Goal: Book appointment/travel/reservation

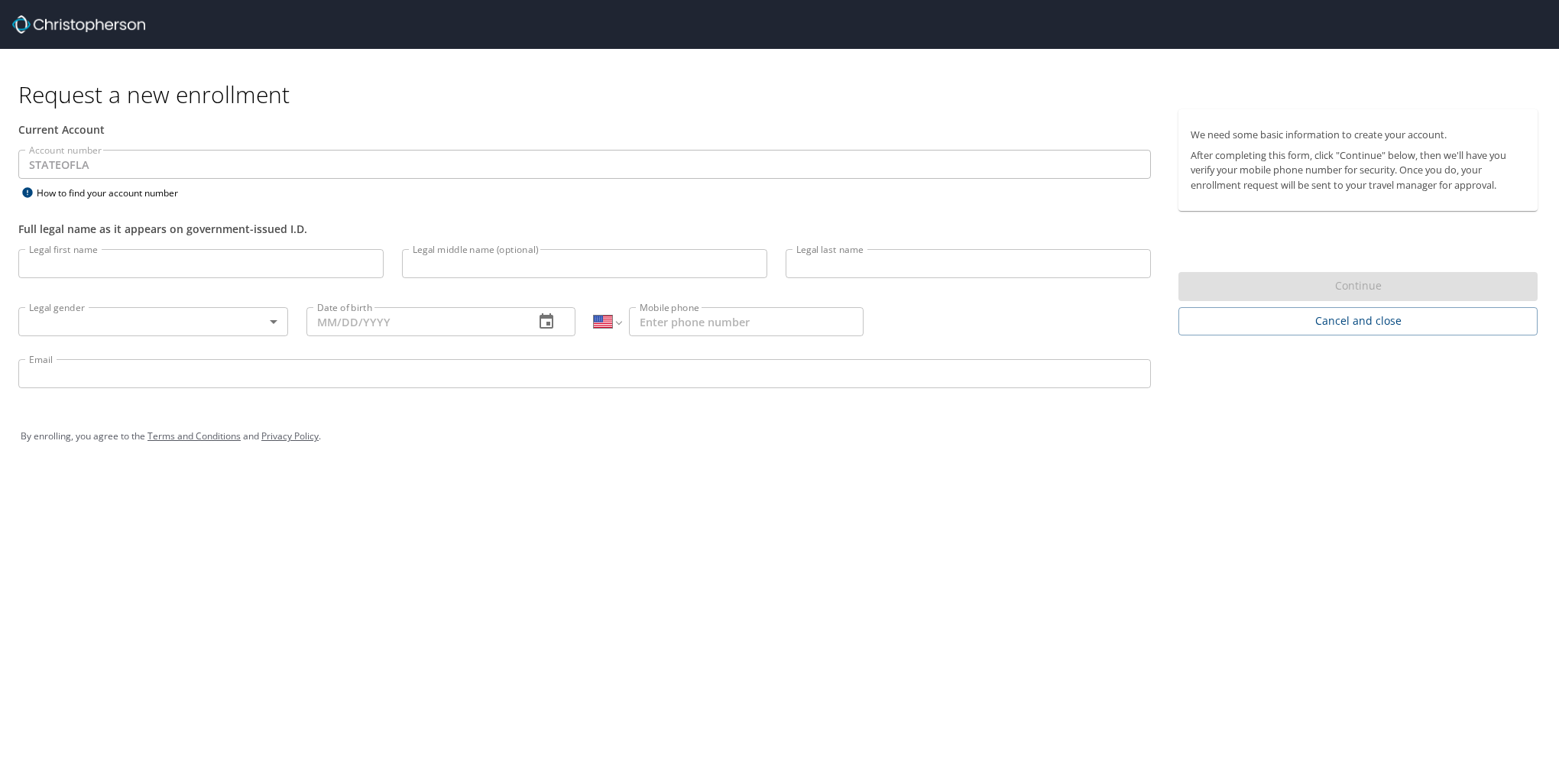
select select "US"
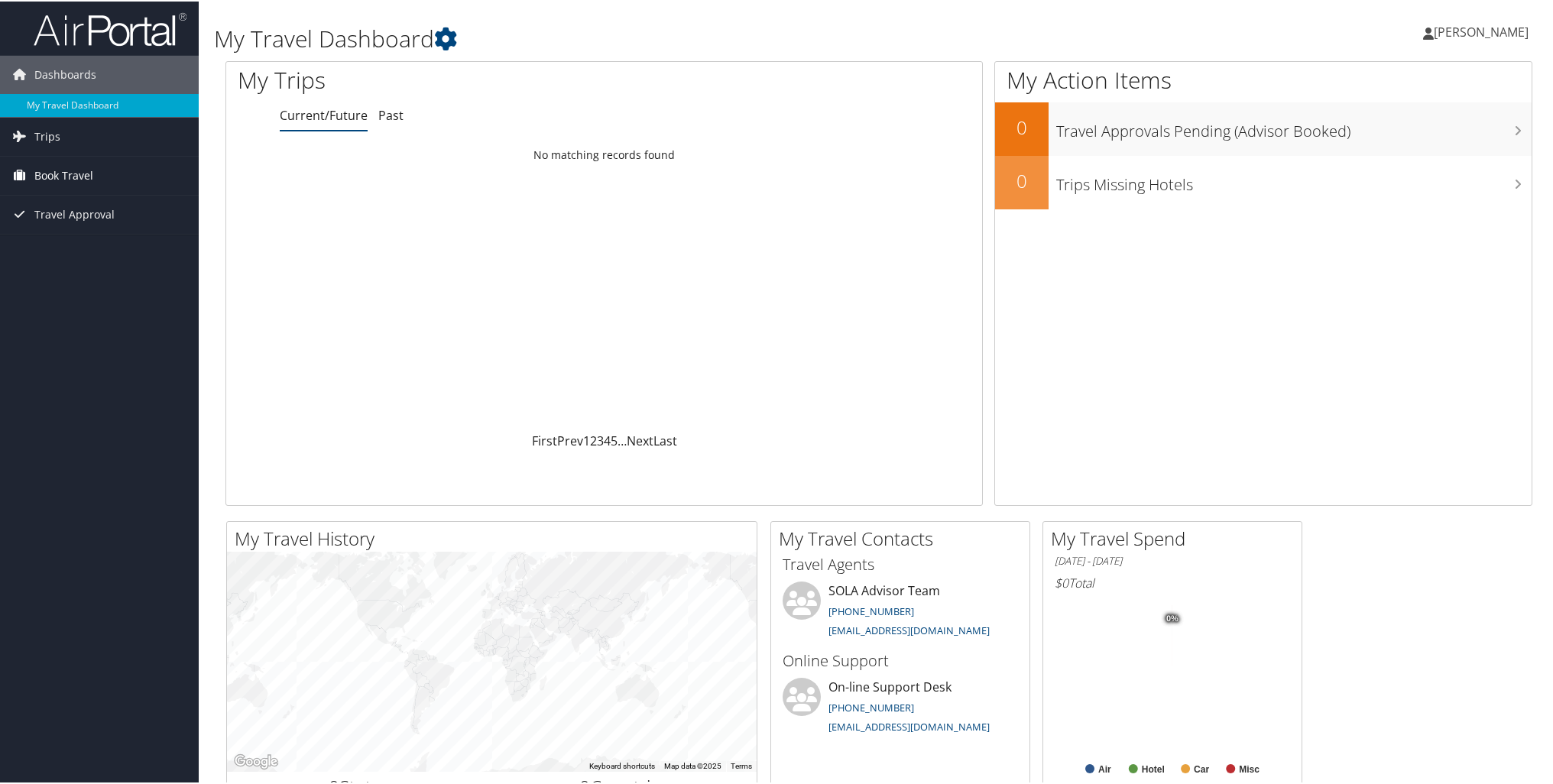
click at [36, 174] on span "Book Travel" at bounding box center [64, 174] width 59 height 38
click at [83, 249] on link "Book/Manage Online Trips" at bounding box center [99, 250] width 199 height 23
click at [79, 169] on span "Book Travel" at bounding box center [64, 174] width 59 height 38
click at [68, 133] on link "Trips" at bounding box center [99, 135] width 199 height 38
click at [56, 242] on span "Book Travel" at bounding box center [64, 243] width 59 height 38
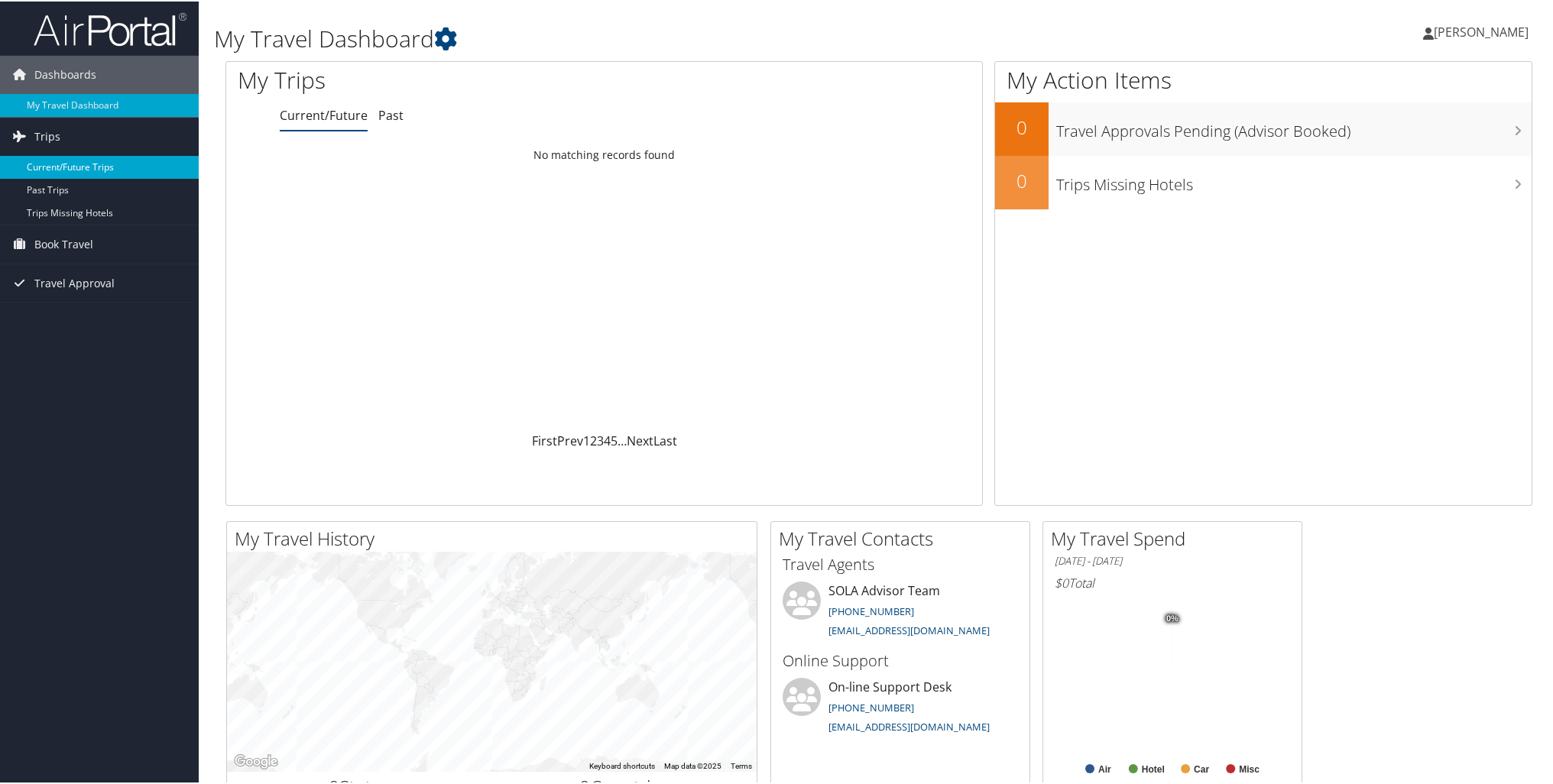
click at [67, 165] on link "Current/Future Trips" at bounding box center [99, 165] width 199 height 23
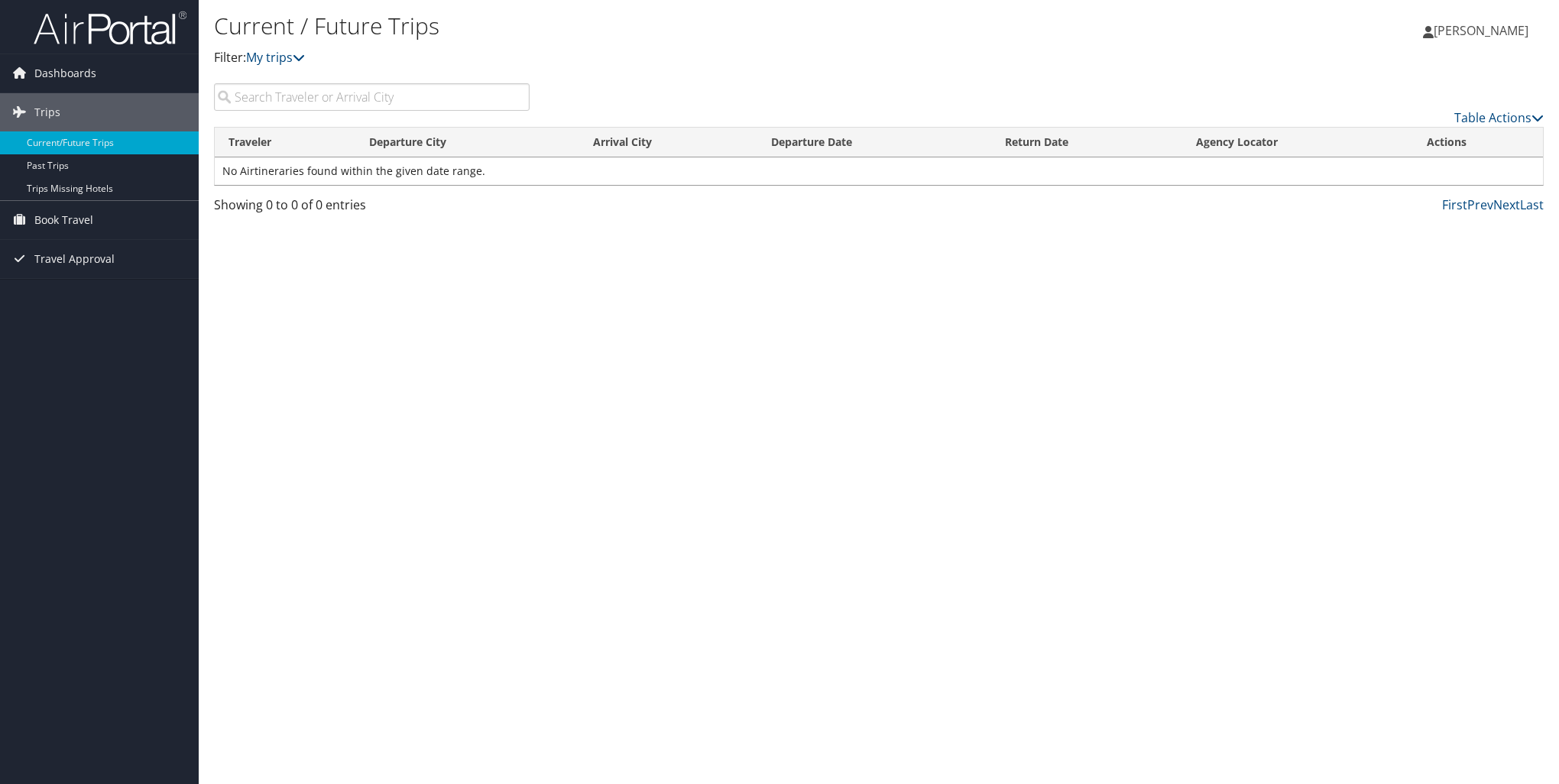
click at [325, 103] on input "search" at bounding box center [372, 97] width 315 height 27
click at [283, 57] on link "My trips" at bounding box center [275, 57] width 59 height 16
click at [302, 59] on icon at bounding box center [298, 57] width 12 height 12
click at [320, 98] on input "search" at bounding box center [372, 97] width 315 height 27
click at [88, 220] on span "Book Travel" at bounding box center [64, 220] width 59 height 38
